Goal: Task Accomplishment & Management: Manage account settings

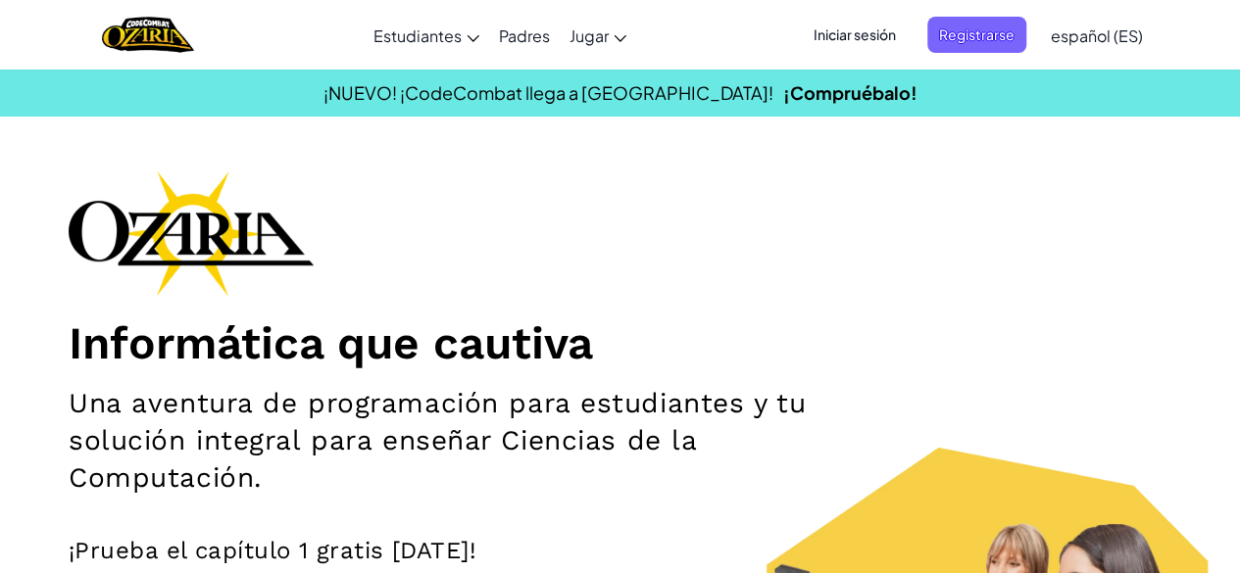
click at [857, 36] on span "Iniciar sesión" at bounding box center [855, 35] width 106 height 36
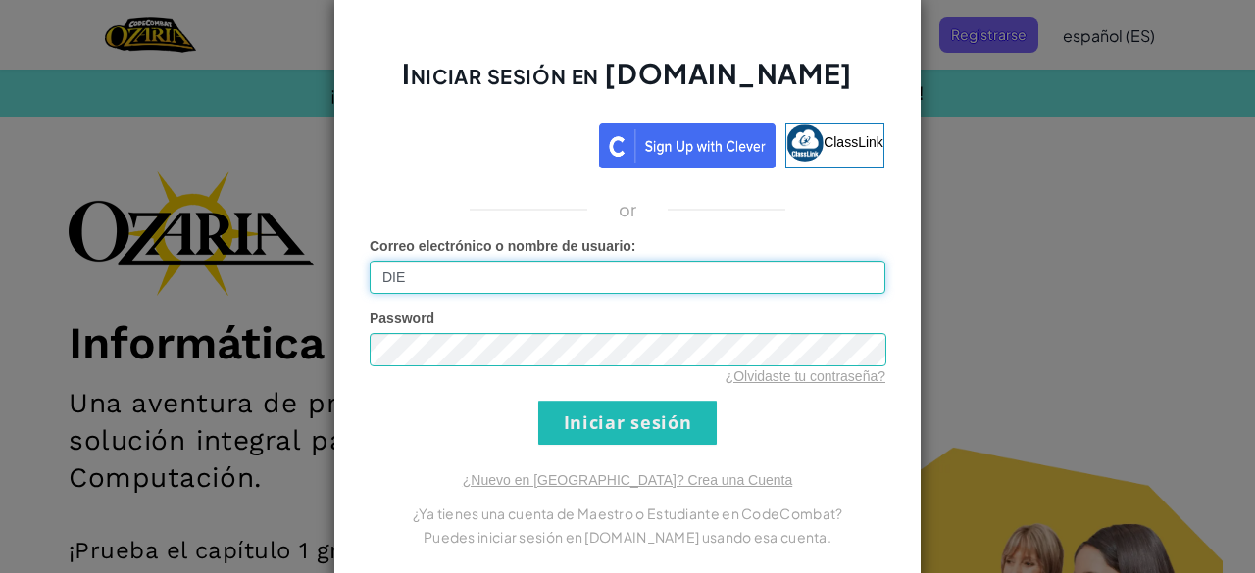
click at [598, 278] on input "DIE" at bounding box center [628, 277] width 516 height 33
type input "[EMAIL_ADDRESS][DOMAIN_NAME]"
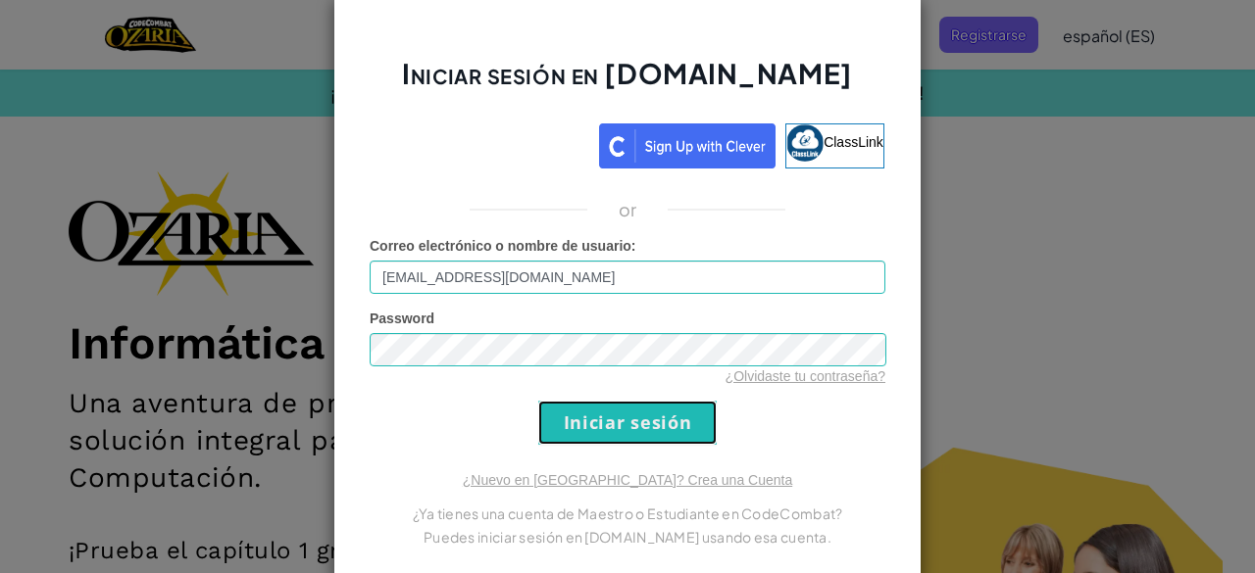
click at [592, 426] on input "Iniciar sesión" at bounding box center [627, 423] width 178 height 44
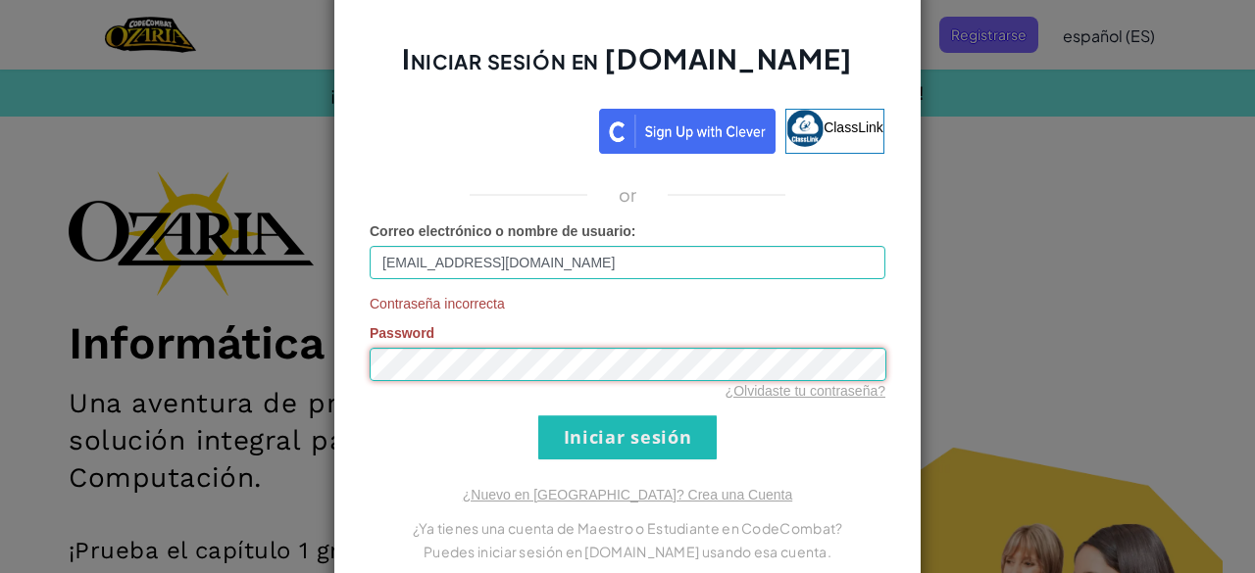
click at [281, 366] on div "Iniciar sesión en [DOMAIN_NAME] ClassLink or Correo electrónico o nombre de usu…" at bounding box center [627, 286] width 1255 height 573
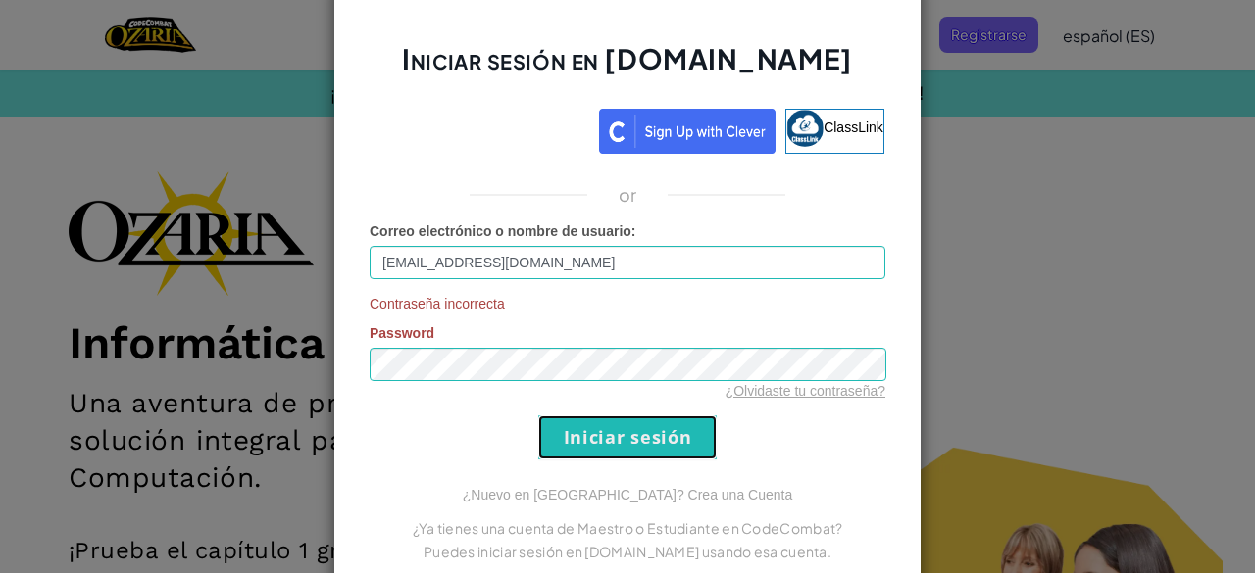
click at [616, 439] on input "Iniciar sesión" at bounding box center [627, 438] width 178 height 44
